Goal: Find specific page/section: Find specific page/section

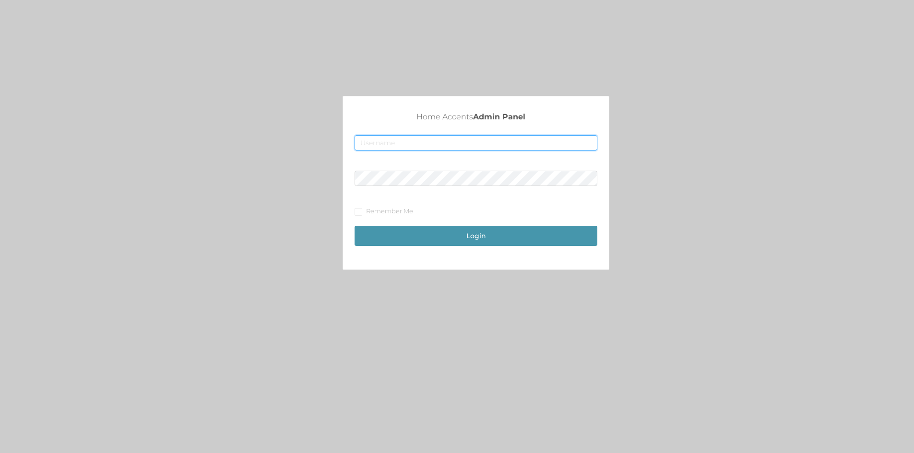
click at [522, 143] on input "text" at bounding box center [476, 142] width 243 height 15
type input "[EMAIL_ADDRESS][DOMAIN_NAME]"
click at [355, 226] on button "Login" at bounding box center [476, 236] width 243 height 20
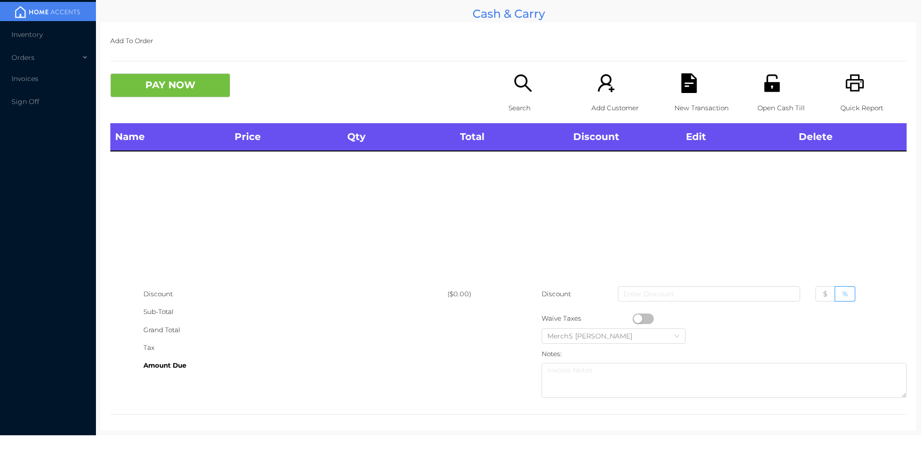
click at [524, 98] on div "Search" at bounding box center [542, 98] width 66 height 50
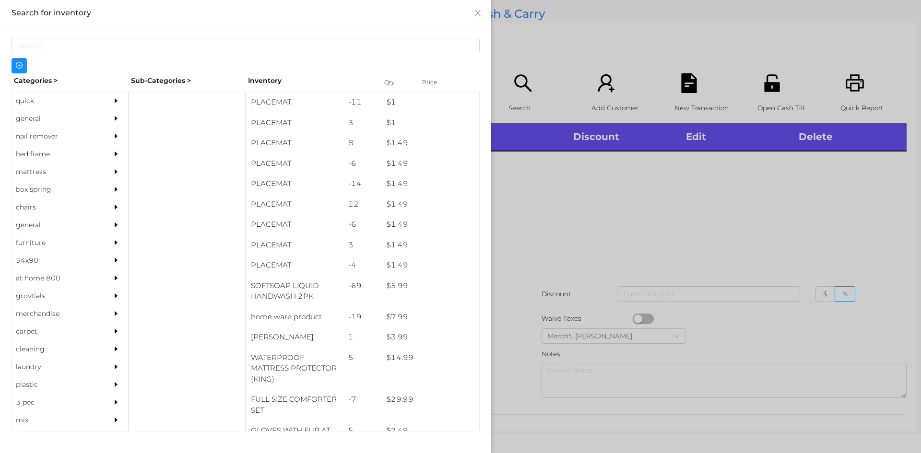
drag, startPoint x: 49, startPoint y: 120, endPoint x: 56, endPoint y: 119, distance: 6.8
click at [52, 119] on div "general" at bounding box center [55, 119] width 87 height 18
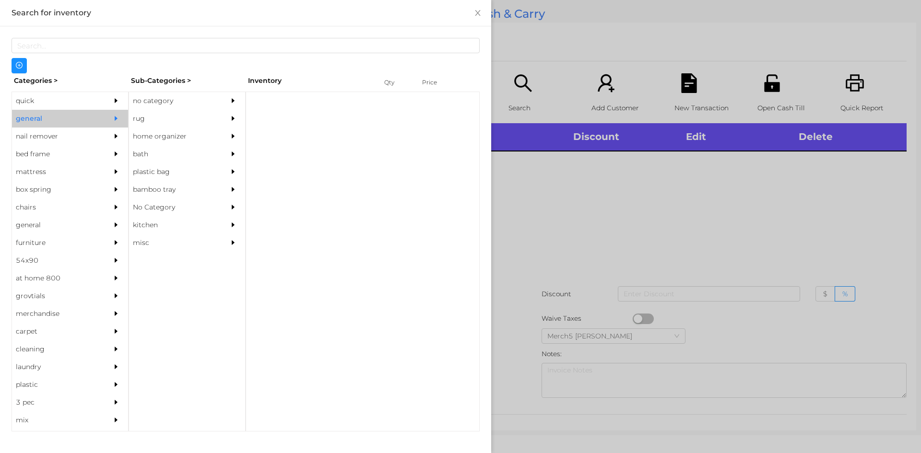
click at [163, 98] on div "no category" at bounding box center [172, 101] width 87 height 18
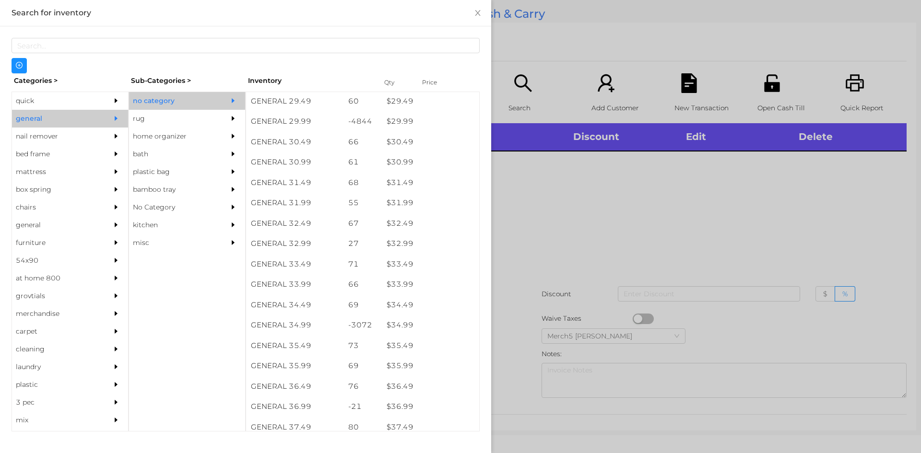
scroll to position [1490, 0]
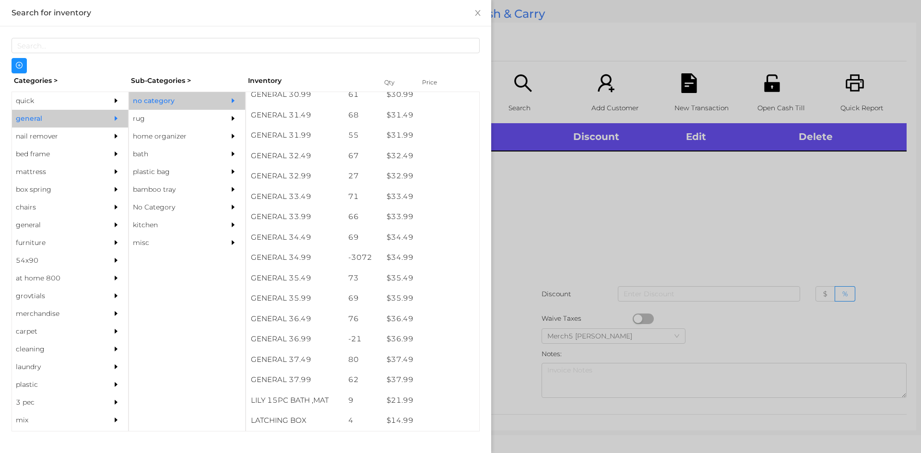
click at [589, 236] on div at bounding box center [460, 226] width 921 height 453
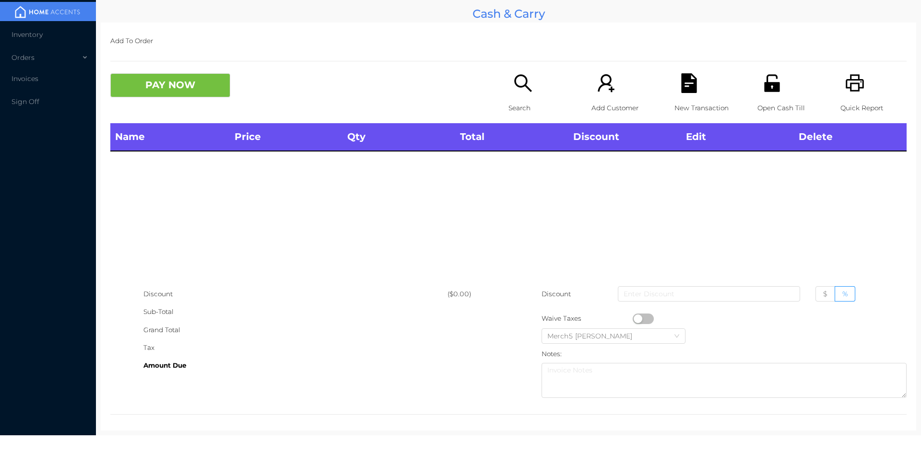
click at [530, 104] on p "Search" at bounding box center [542, 108] width 66 height 18
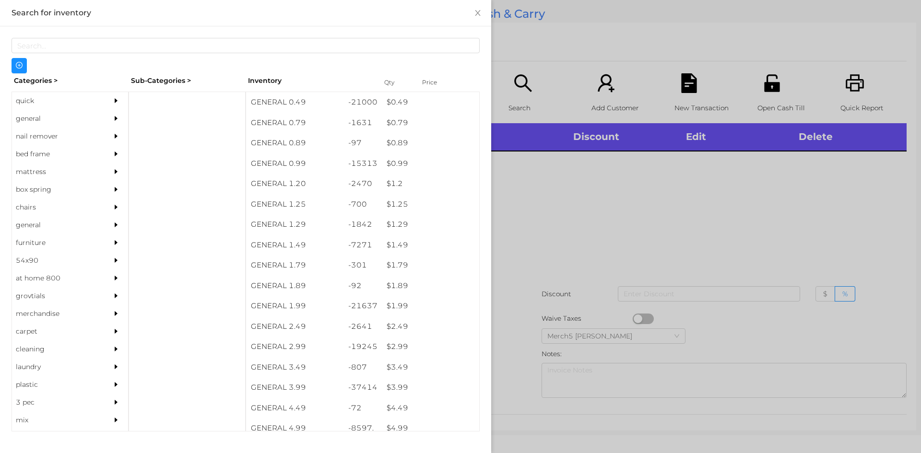
click at [98, 130] on div "nail remover" at bounding box center [70, 137] width 116 height 18
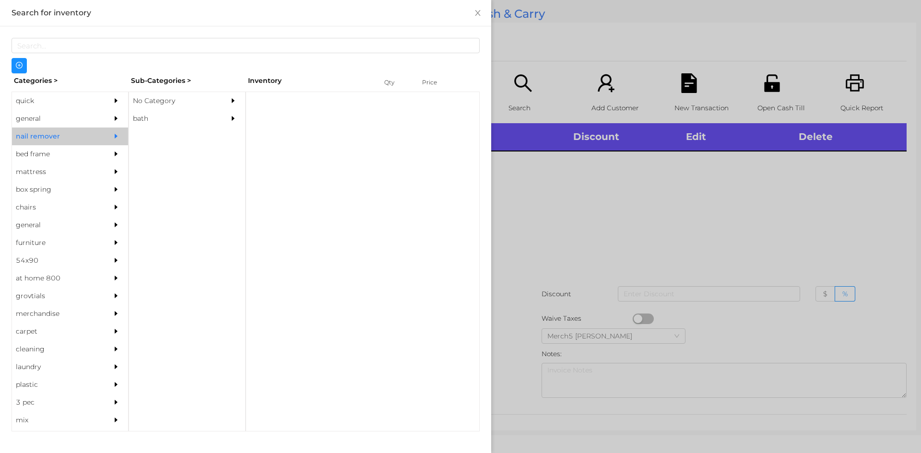
click at [44, 119] on div "general" at bounding box center [55, 119] width 87 height 18
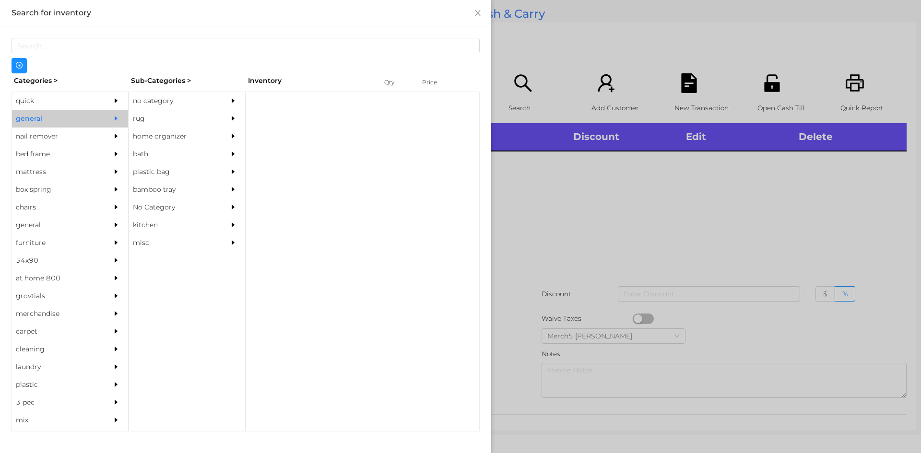
click at [161, 105] on div "no category" at bounding box center [172, 101] width 87 height 18
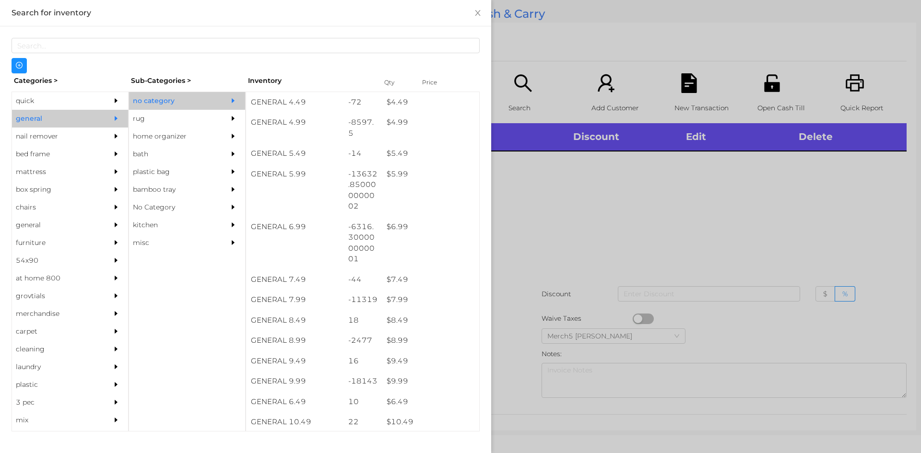
scroll to position [384, 0]
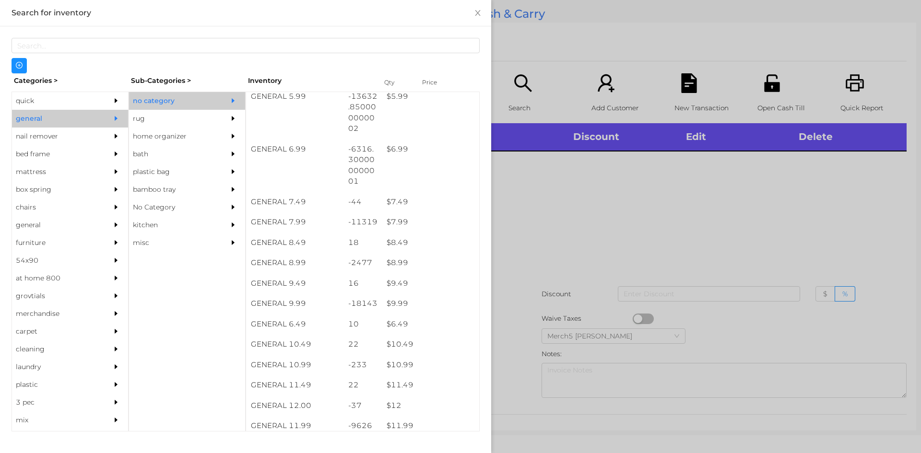
click at [620, 259] on div at bounding box center [460, 226] width 921 height 453
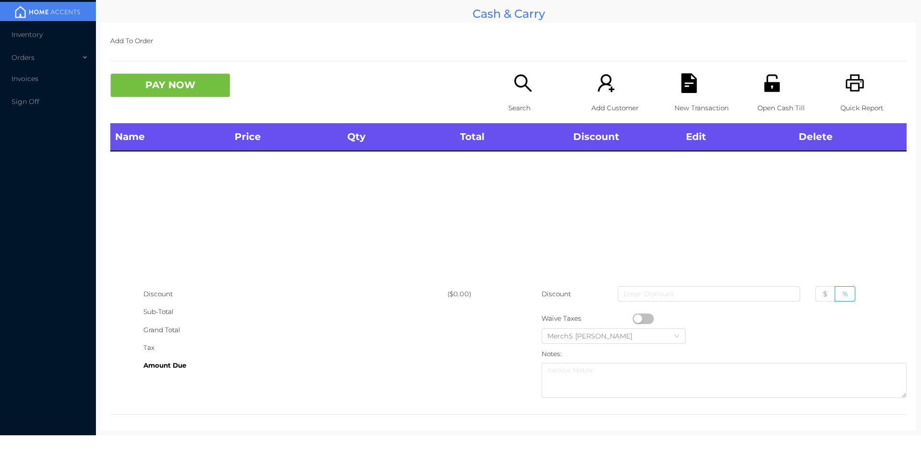
click at [514, 83] on icon "icon: search" at bounding box center [522, 82] width 17 height 17
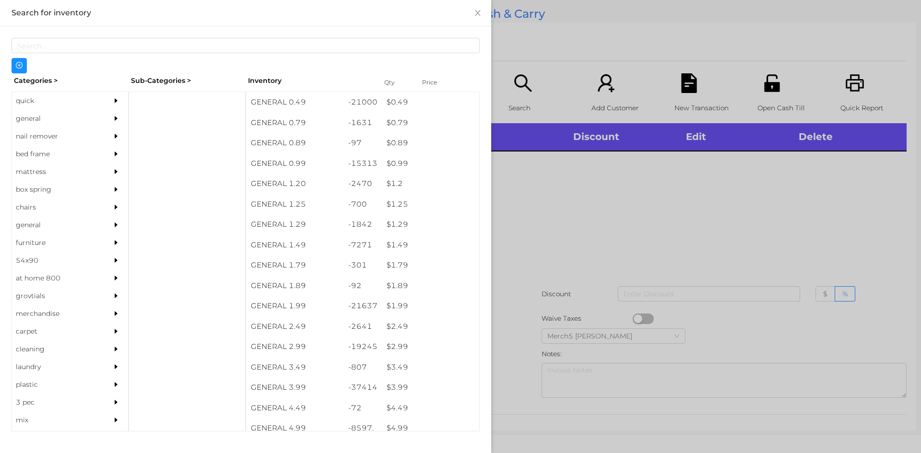
click at [115, 121] on div at bounding box center [118, 119] width 19 height 18
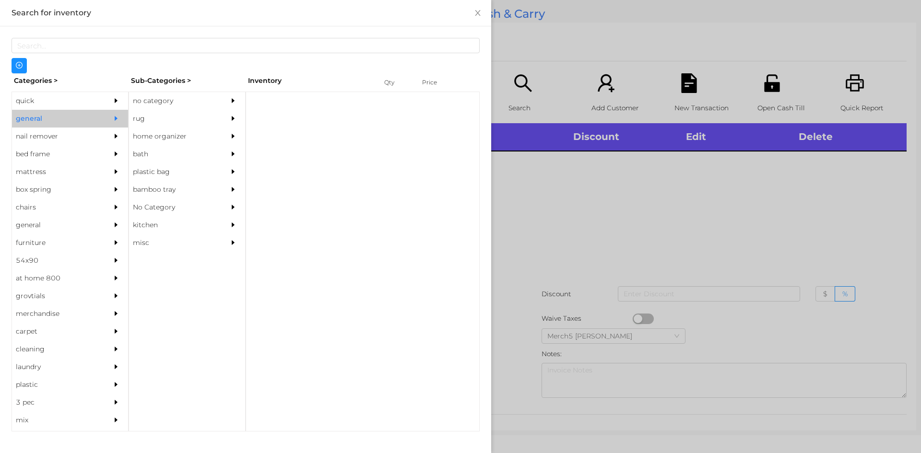
click at [214, 101] on div "no category" at bounding box center [172, 101] width 87 height 18
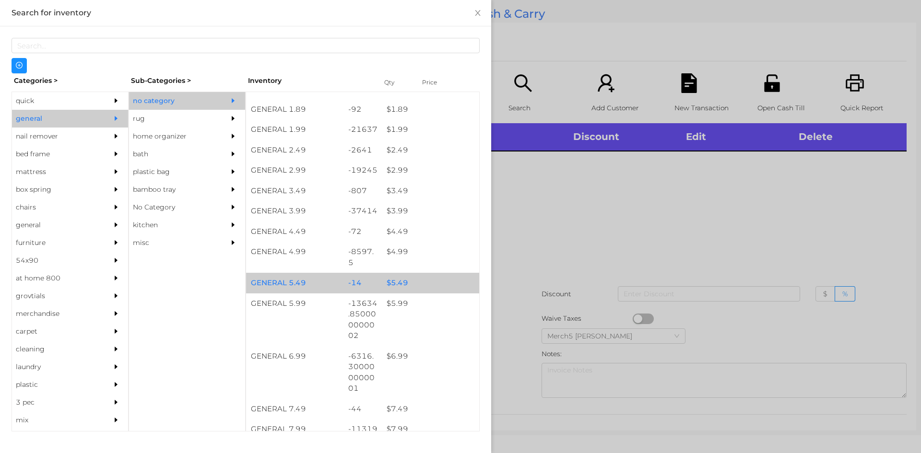
scroll to position [240, 0]
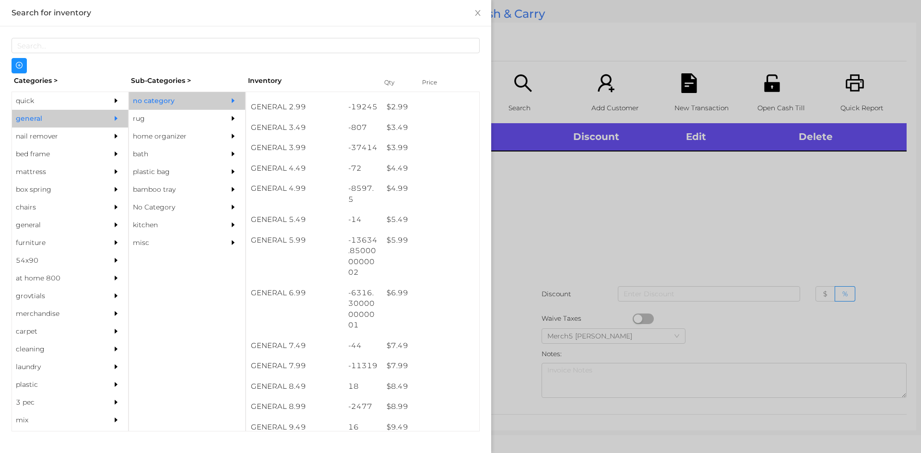
click at [735, 214] on div at bounding box center [460, 226] width 921 height 453
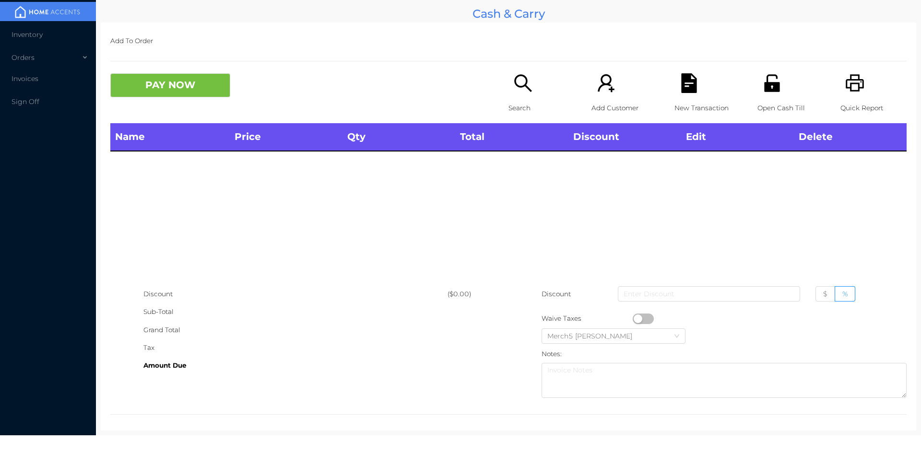
click at [780, 95] on div "Open Cash Till" at bounding box center [791, 98] width 66 height 50
click at [524, 83] on icon "icon: search" at bounding box center [522, 82] width 17 height 17
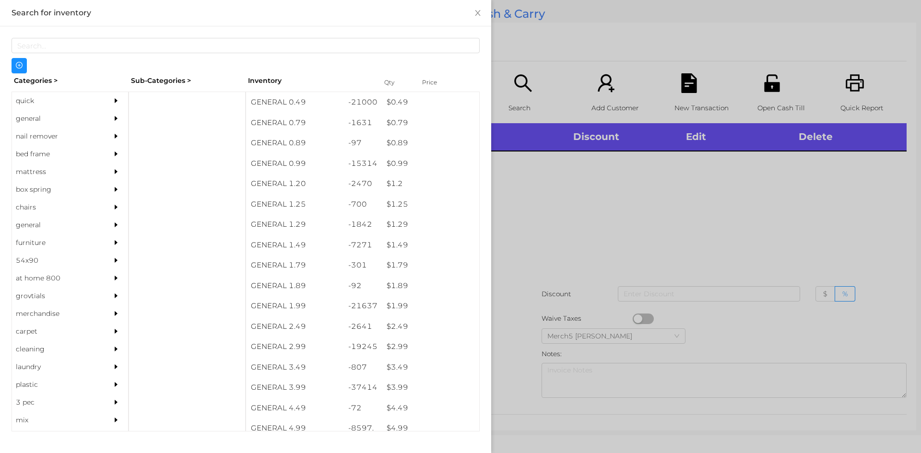
click at [68, 120] on div "general" at bounding box center [55, 119] width 87 height 18
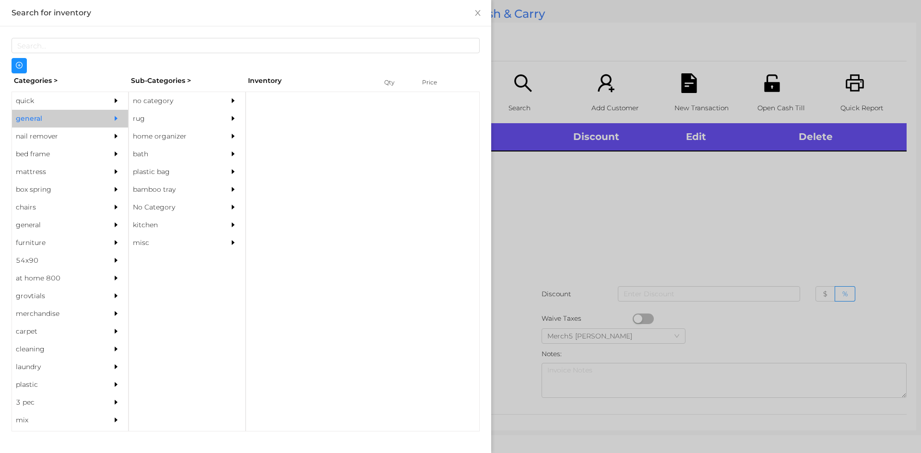
click at [216, 102] on div "no category" at bounding box center [172, 101] width 87 height 18
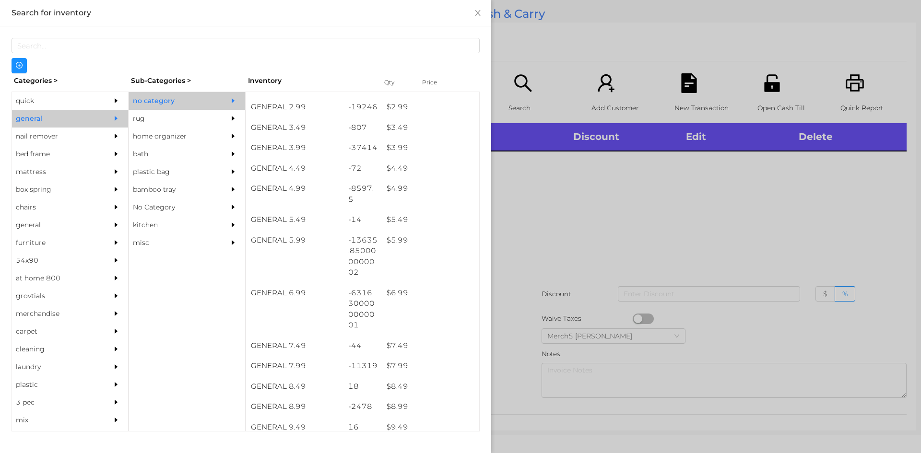
scroll to position [480, 0]
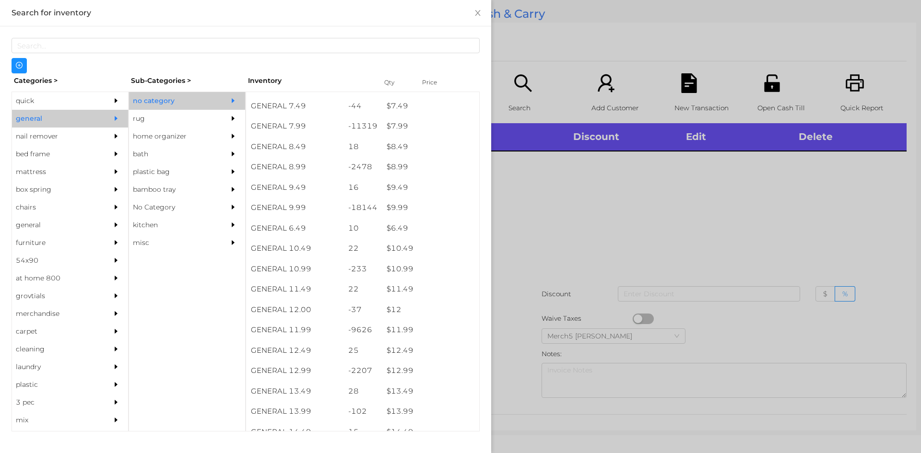
click at [667, 187] on div at bounding box center [460, 226] width 921 height 453
